Goal: Register for event/course: Sign up to attend an event or enroll in a course

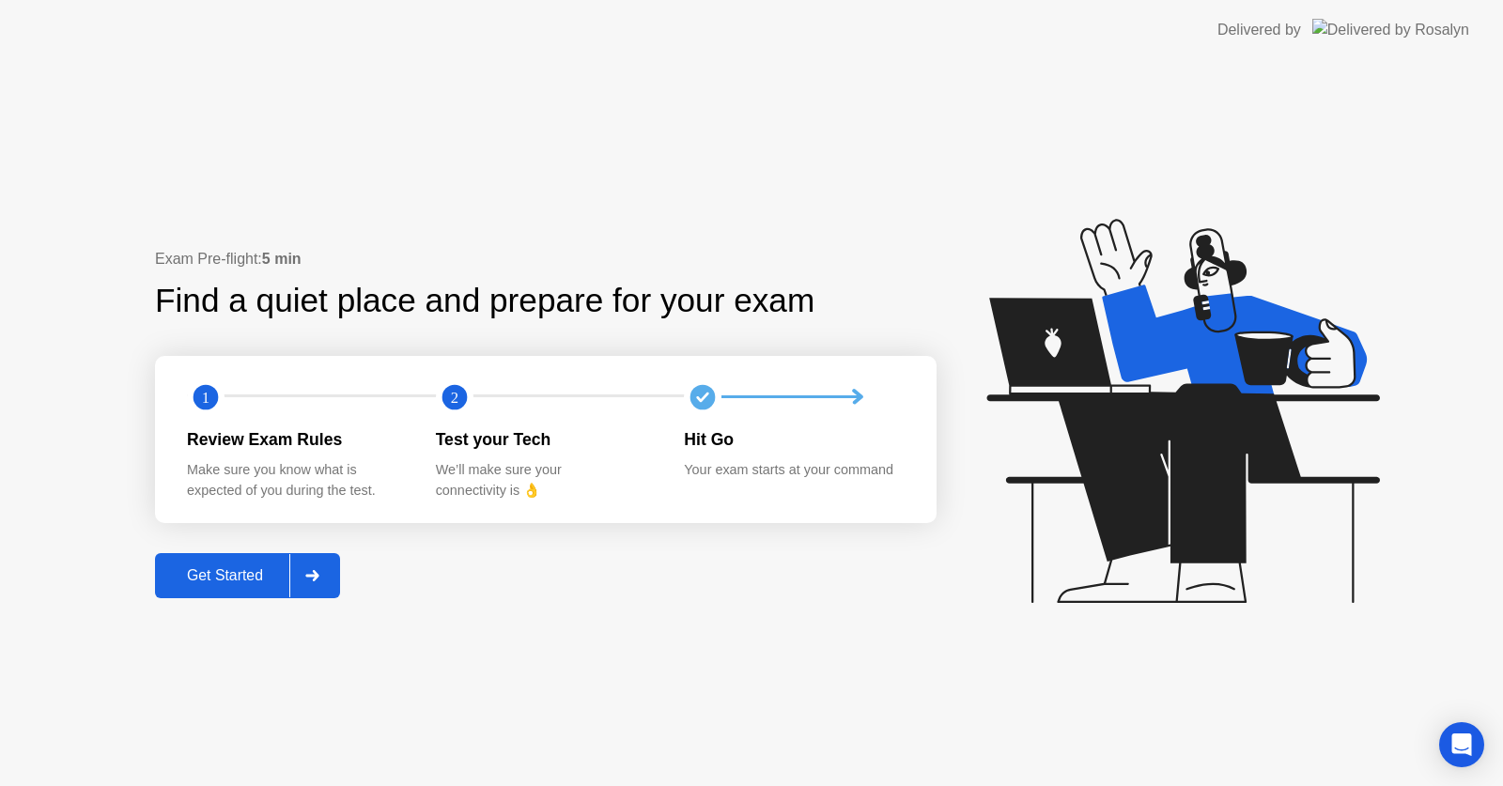
click at [288, 592] on button "Get Started" at bounding box center [247, 575] width 185 height 45
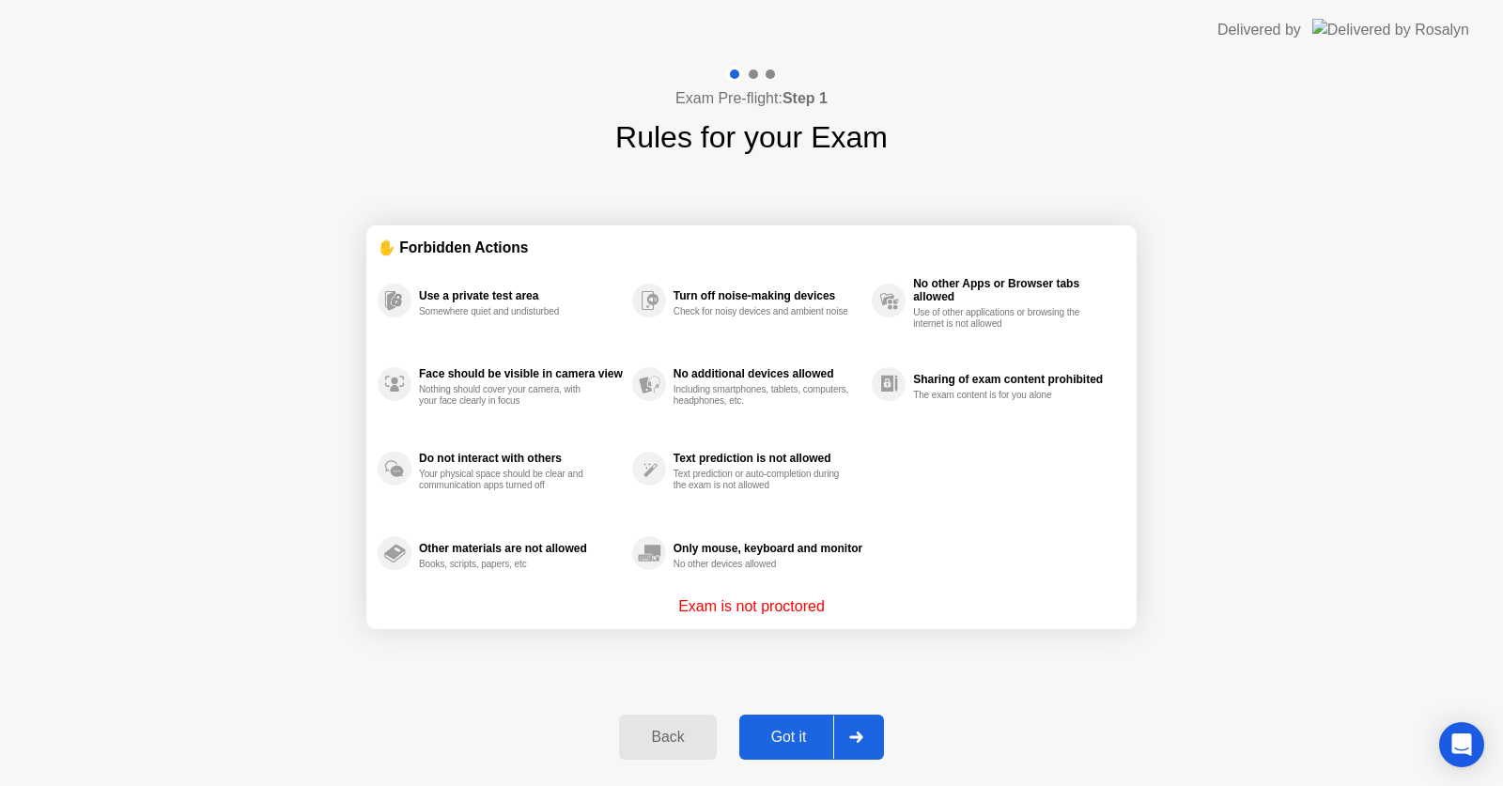
click at [802, 737] on div "Got it" at bounding box center [789, 737] width 88 height 17
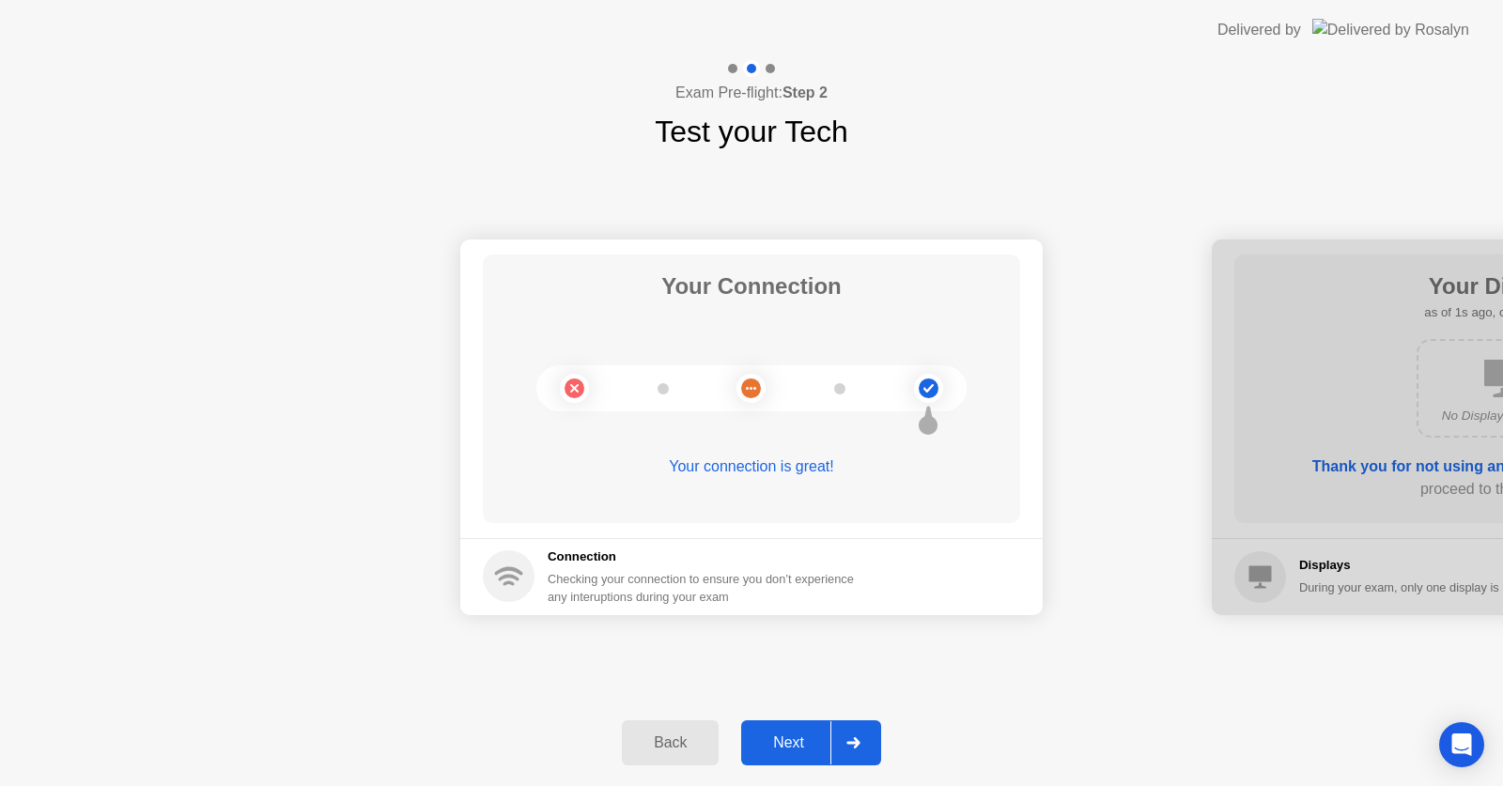
click at [802, 737] on div "Next" at bounding box center [789, 743] width 84 height 17
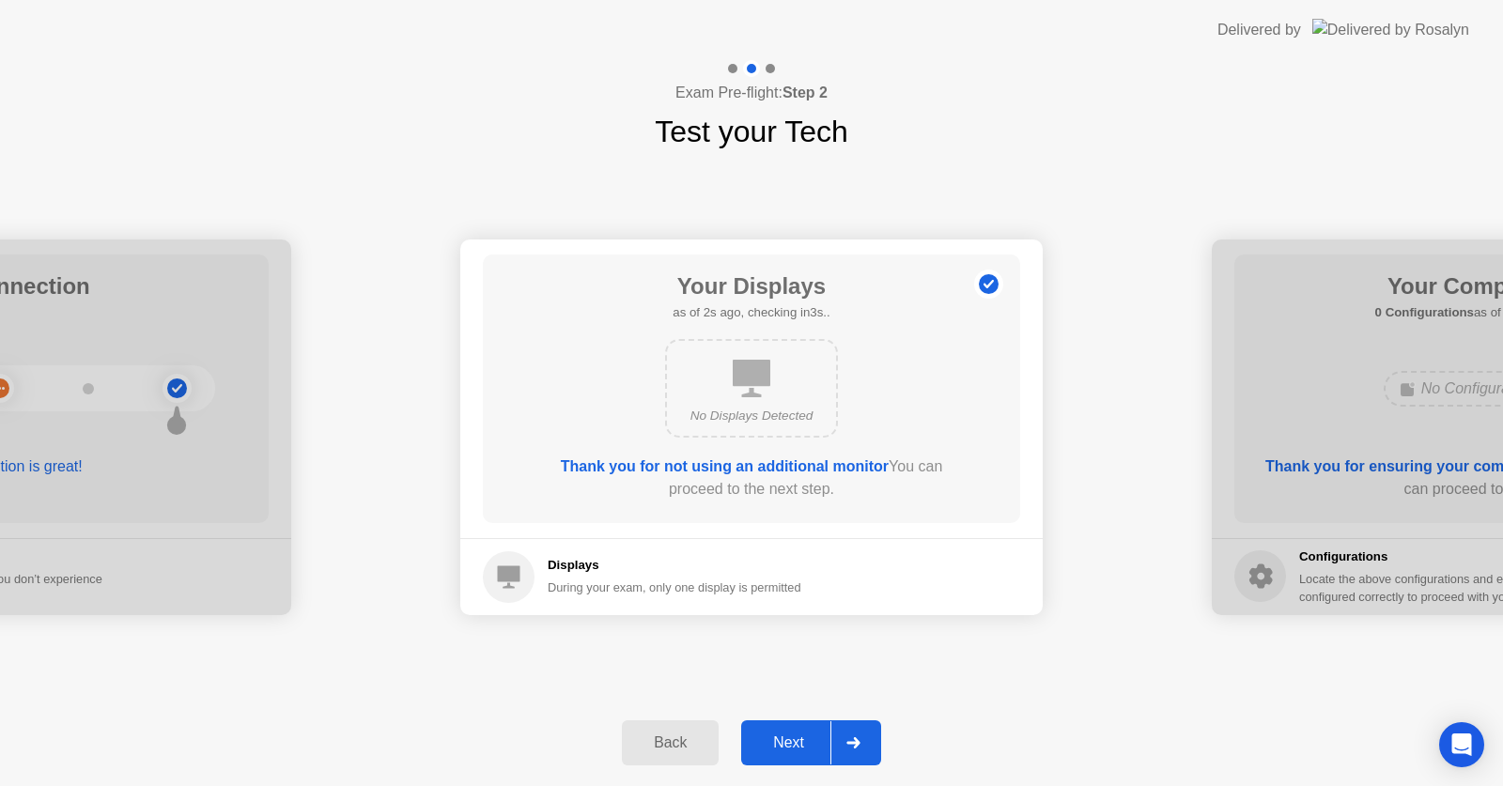
click at [802, 737] on div "Next" at bounding box center [789, 743] width 84 height 17
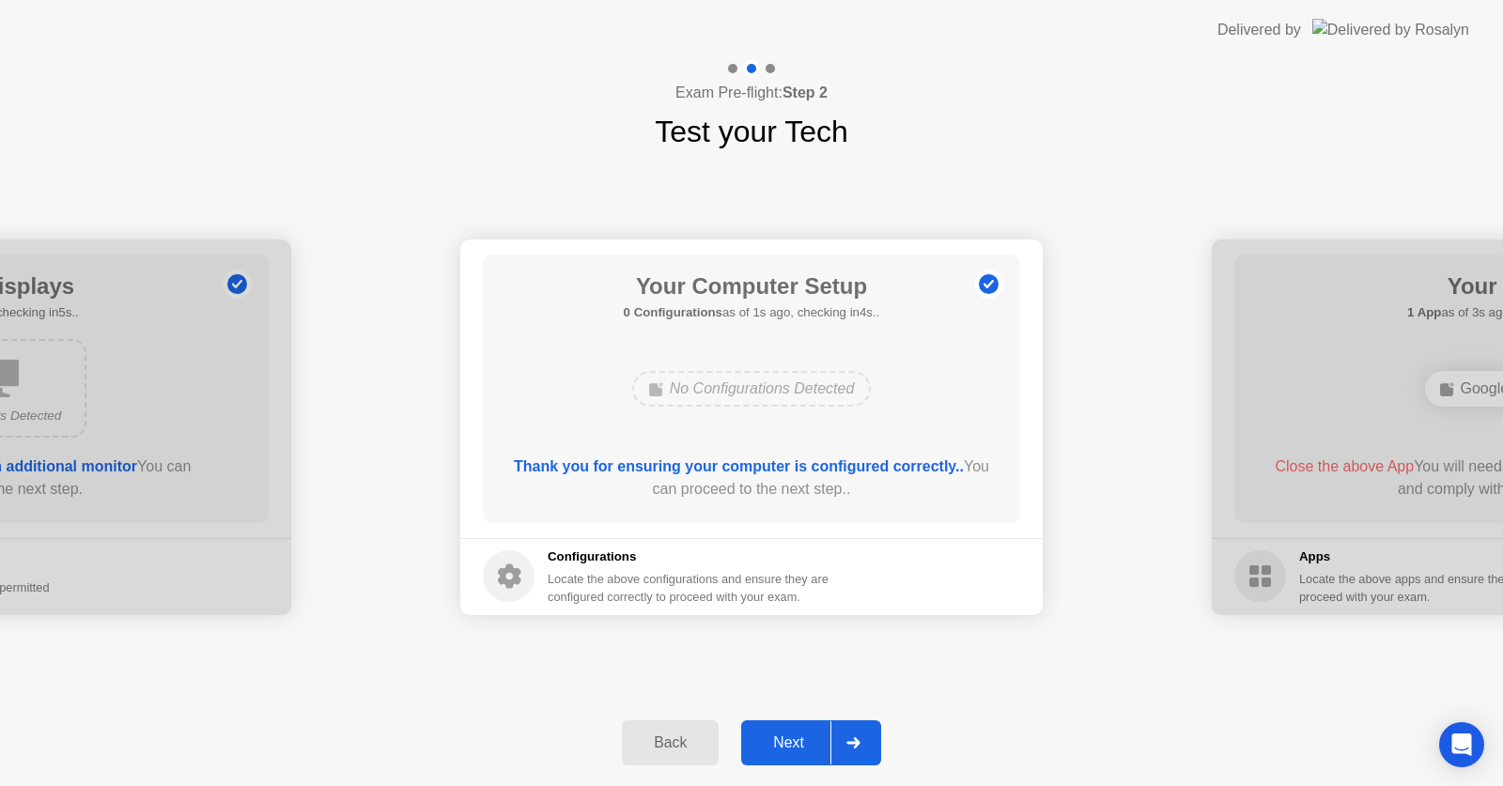
click at [802, 737] on div "Next" at bounding box center [789, 743] width 84 height 17
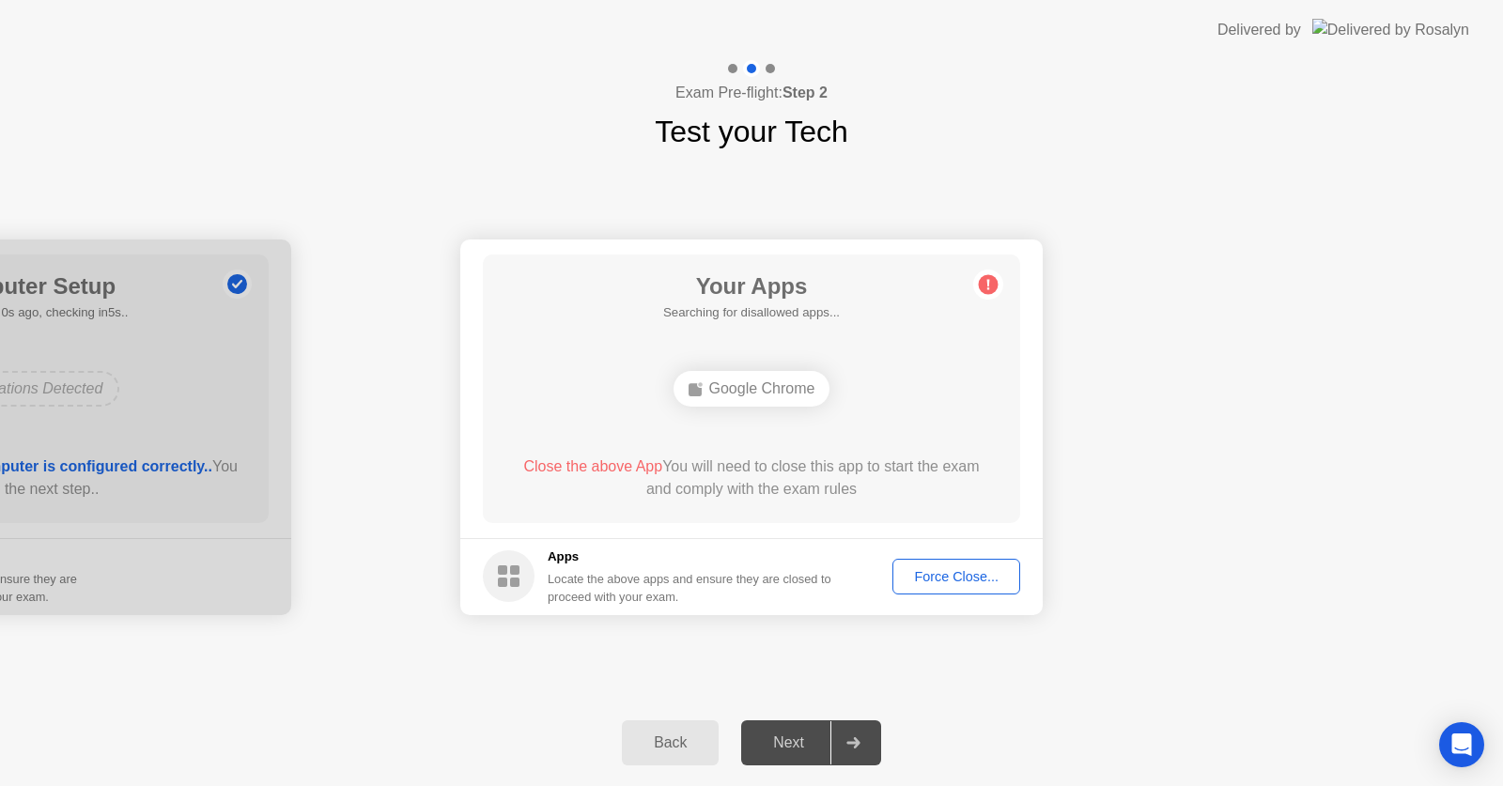
click at [955, 559] on button "Force Close..." at bounding box center [957, 577] width 128 height 36
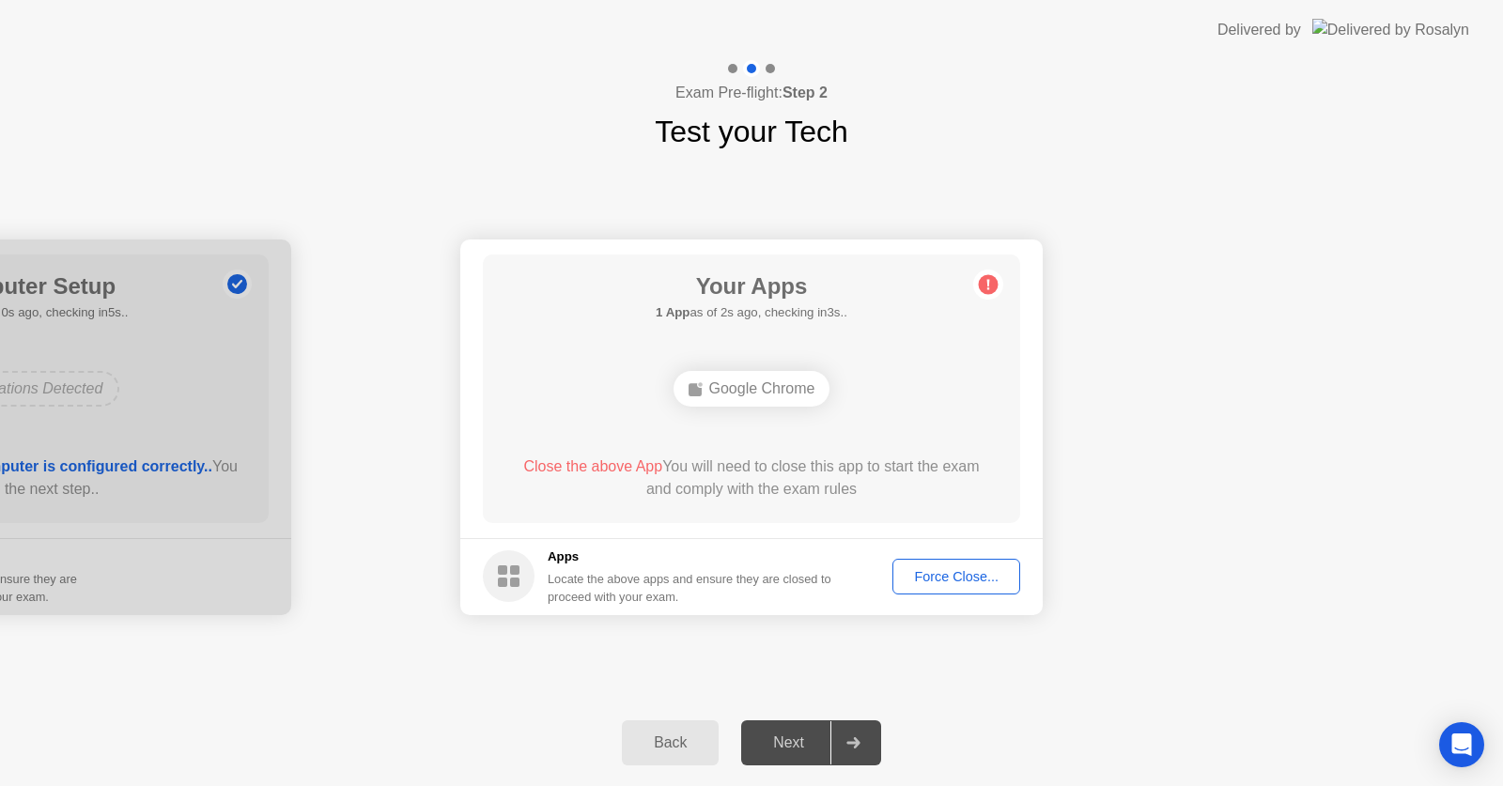
click at [957, 582] on div "Force Close..." at bounding box center [956, 576] width 115 height 15
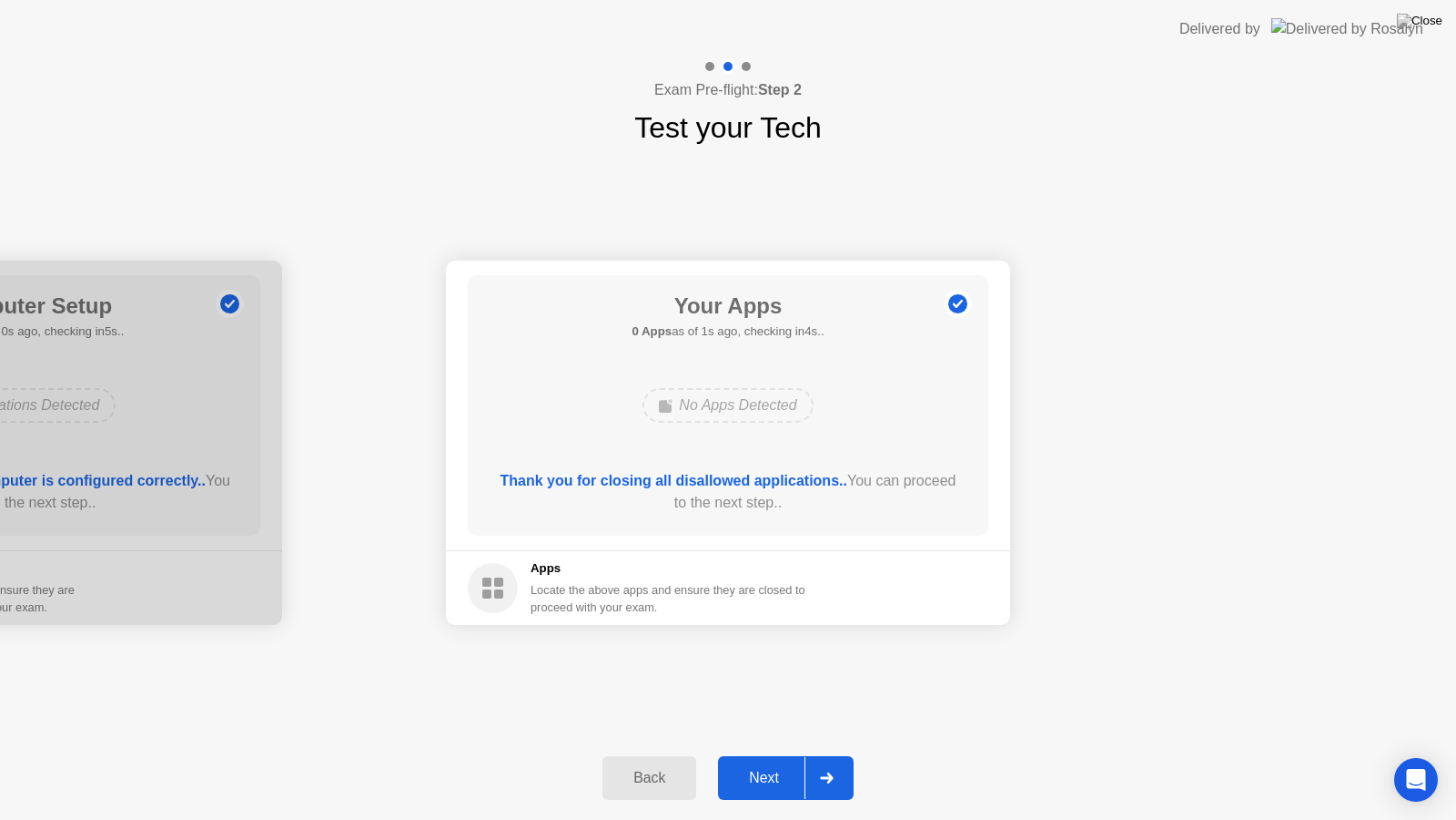
click at [760, 762] on div "Next" at bounding box center [764, 777] width 81 height 16
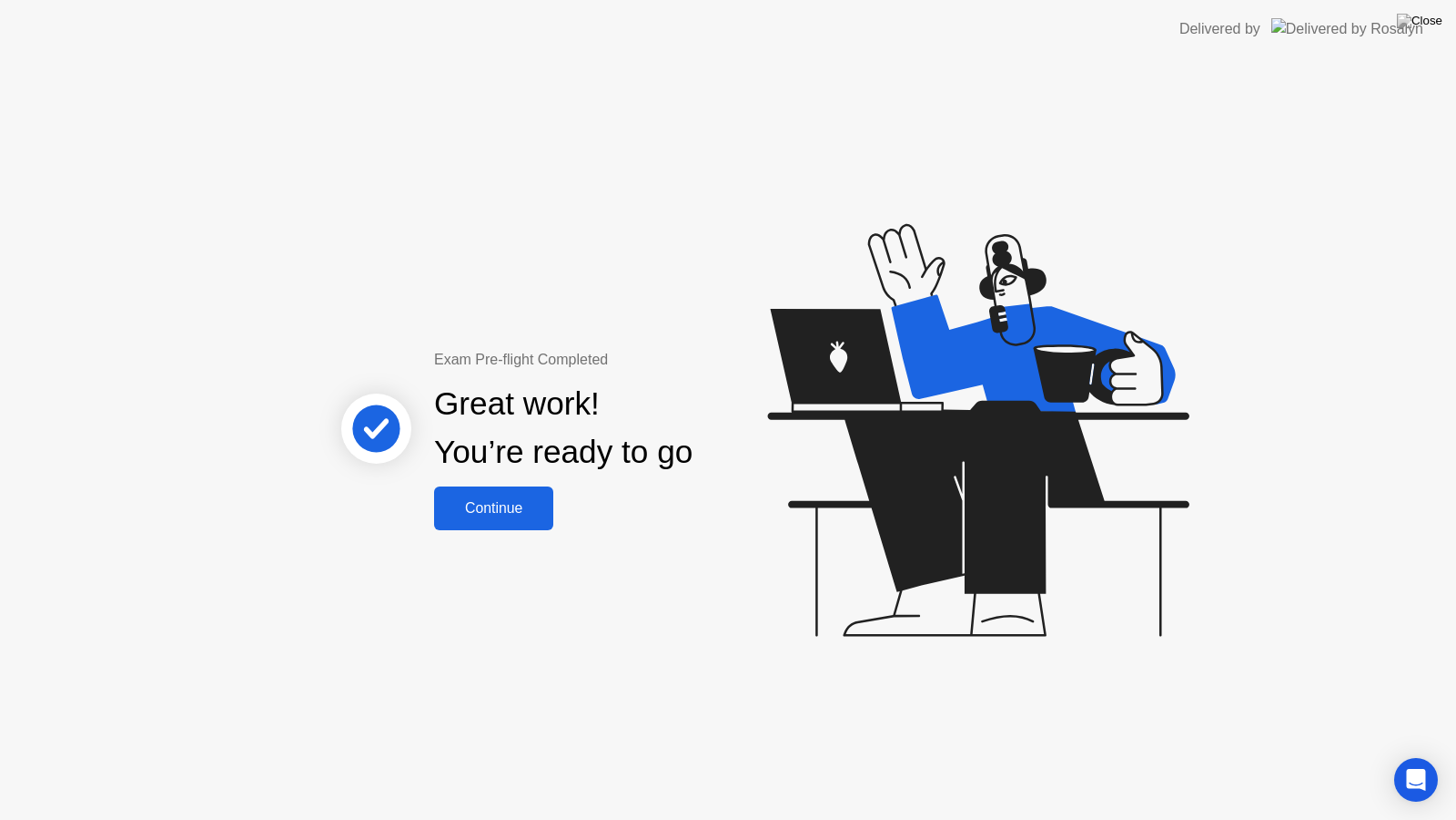
click at [501, 512] on div "Continue" at bounding box center [494, 508] width 108 height 16
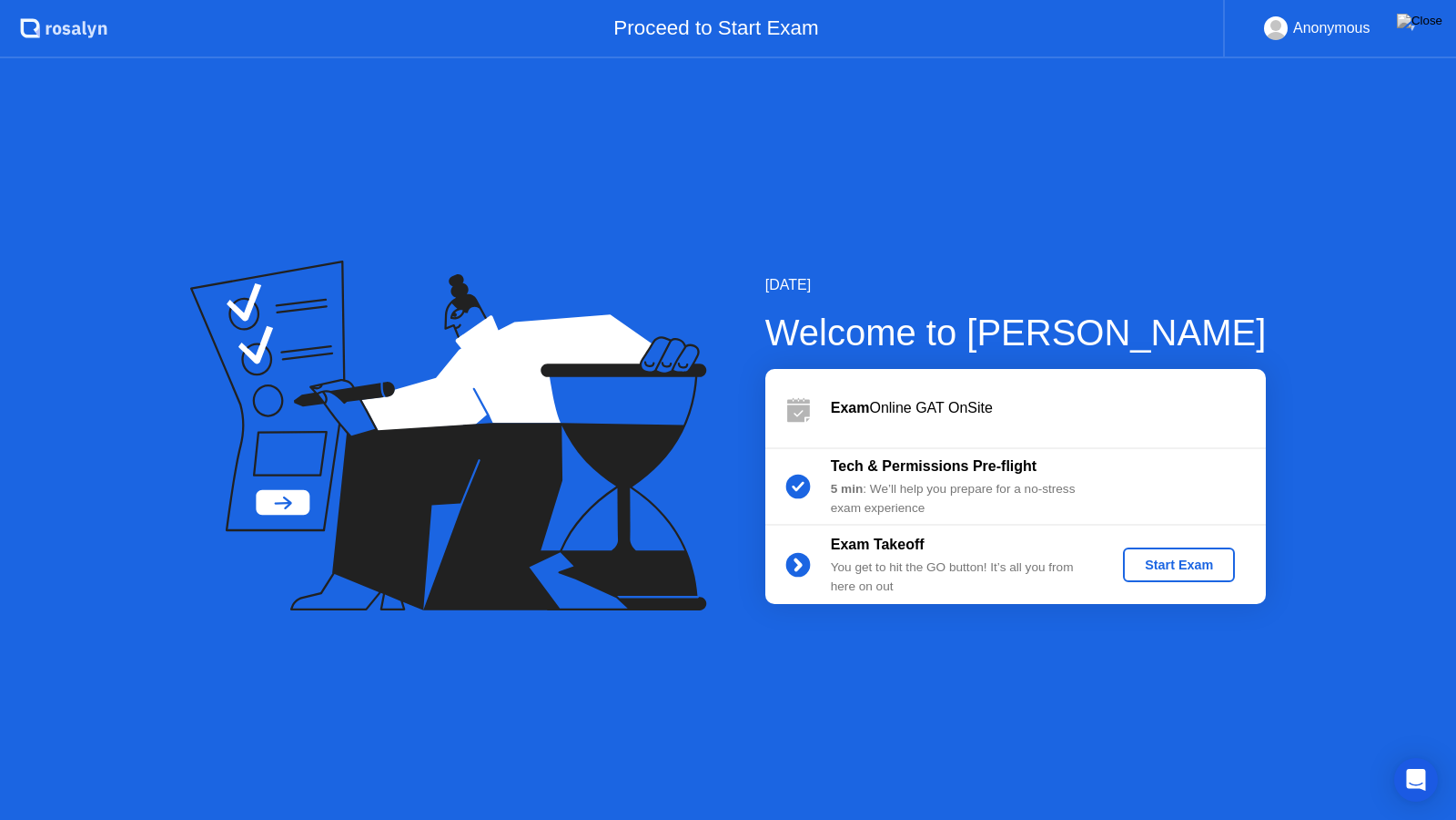
click at [1179, 567] on div "Start Exam" at bounding box center [1179, 564] width 98 height 15
